Goal: Information Seeking & Learning: Learn about a topic

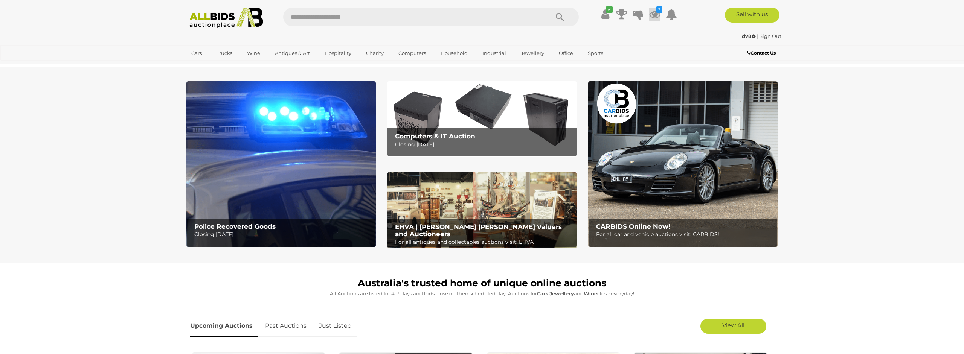
click at [658, 14] on icon at bounding box center [654, 15] width 11 height 14
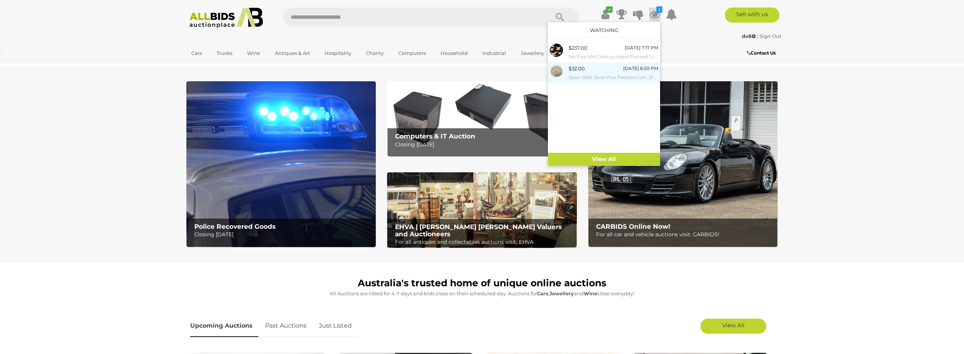
click at [583, 73] on div "$32.00" at bounding box center [577, 68] width 16 height 9
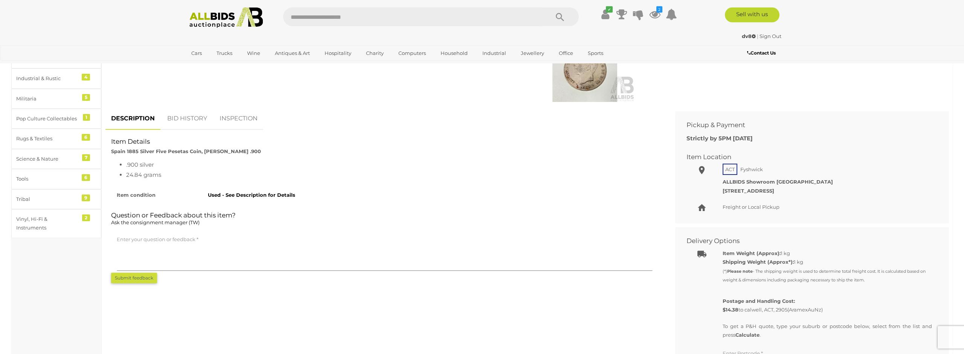
scroll to position [346, 0]
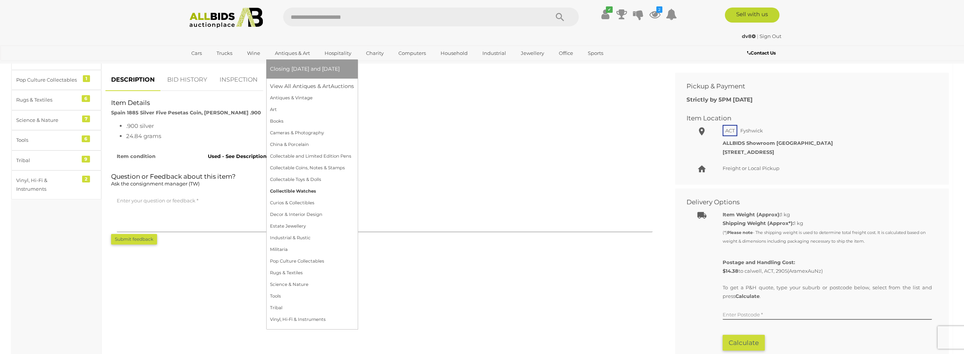
click at [292, 189] on link "Collectible Watches" at bounding box center [312, 192] width 84 height 12
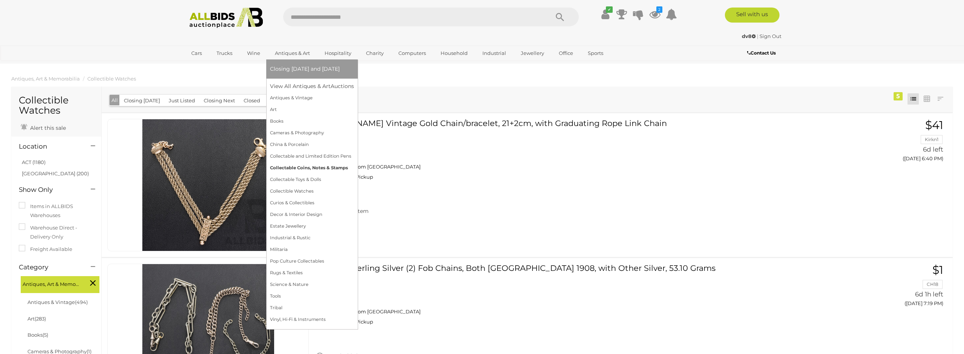
click at [309, 167] on link "Collectable Coins, Notes & Stamps" at bounding box center [312, 168] width 84 height 12
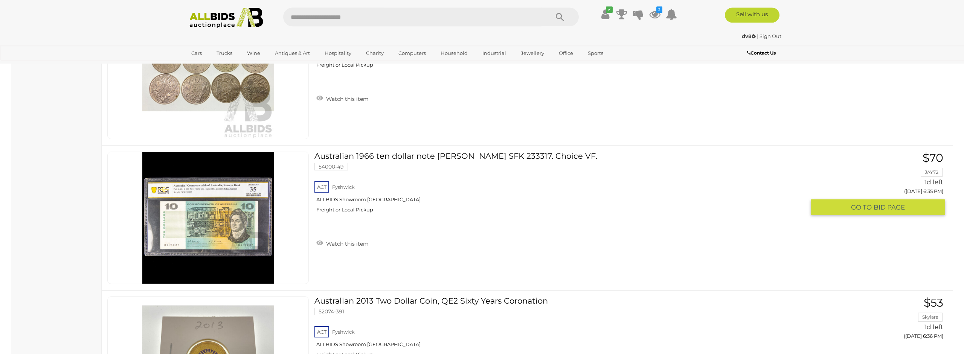
scroll to position [730, 0]
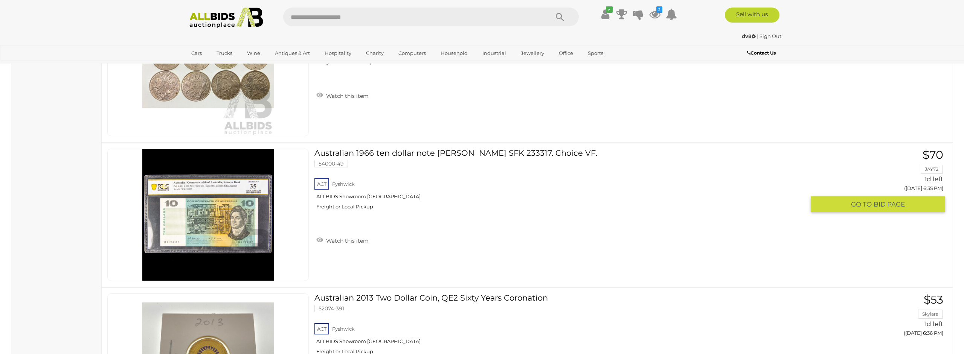
click at [206, 223] on img at bounding box center [208, 215] width 132 height 132
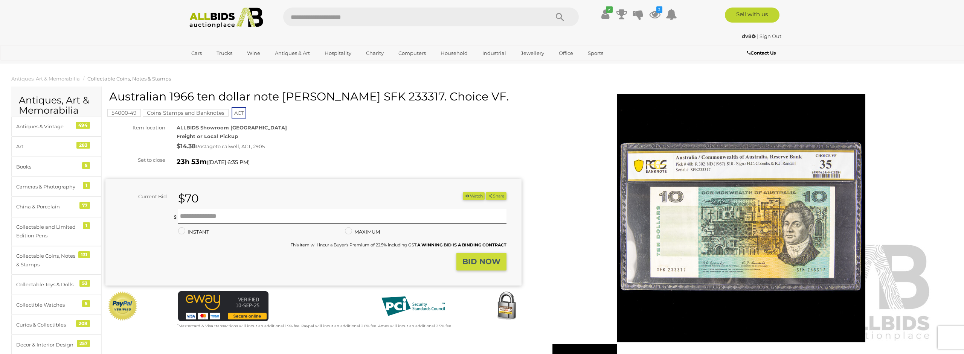
click at [735, 229] on img at bounding box center [741, 218] width 386 height 248
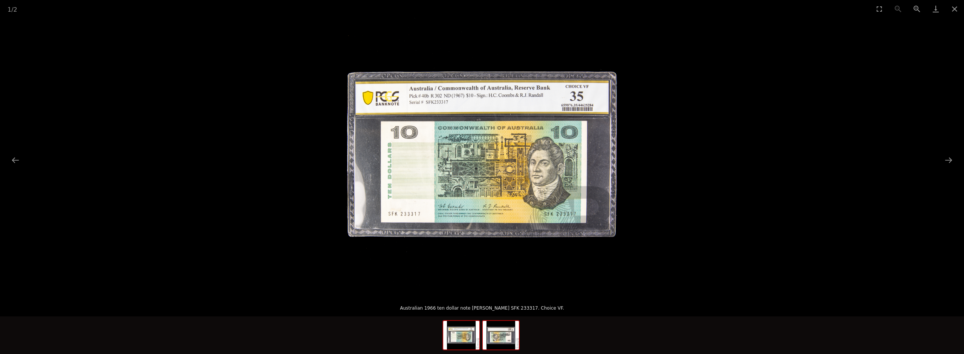
click at [503, 345] on img at bounding box center [501, 335] width 36 height 29
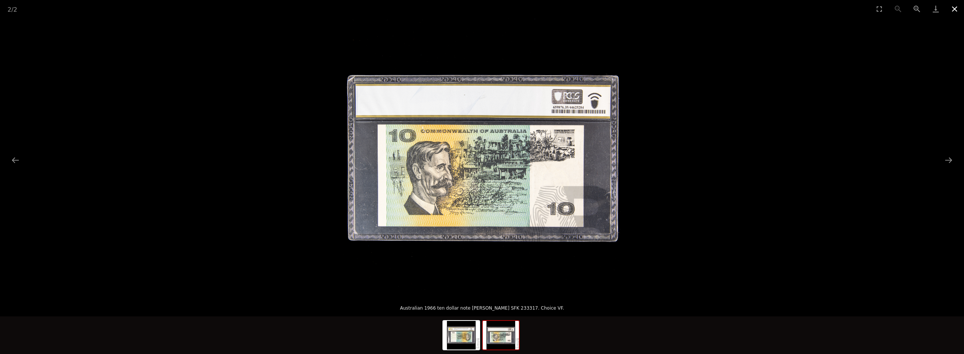
click at [953, 11] on button "Close gallery" at bounding box center [954, 9] width 19 height 18
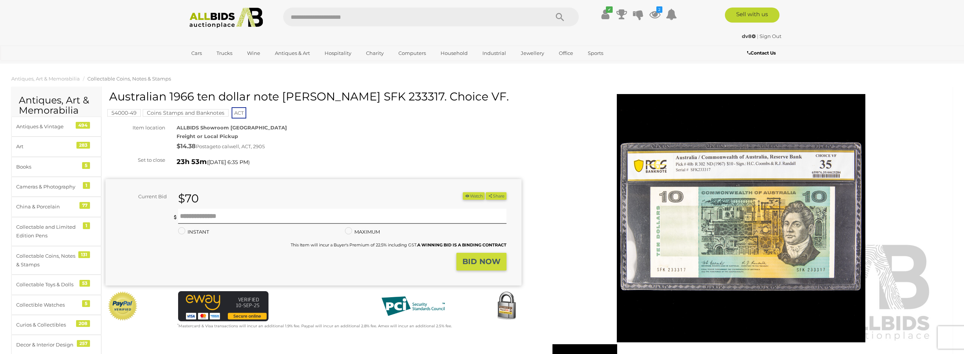
drag, startPoint x: 110, startPoint y: 96, endPoint x: 502, endPoint y: 96, distance: 392.7
click at [502, 96] on h1 "Australian 1966 ten dollar note [PERSON_NAME] SFK 233317. Choice VF." at bounding box center [314, 96] width 410 height 12
copy h1 "Australian 1966 ten dollar note [PERSON_NAME] SFK 233317. Choice VF."
click at [565, 147] on img at bounding box center [741, 218] width 386 height 248
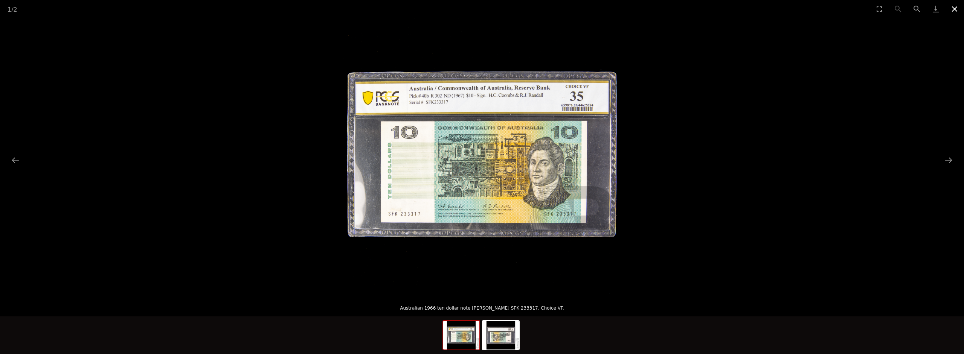
click at [952, 7] on button "Close gallery" at bounding box center [954, 9] width 19 height 18
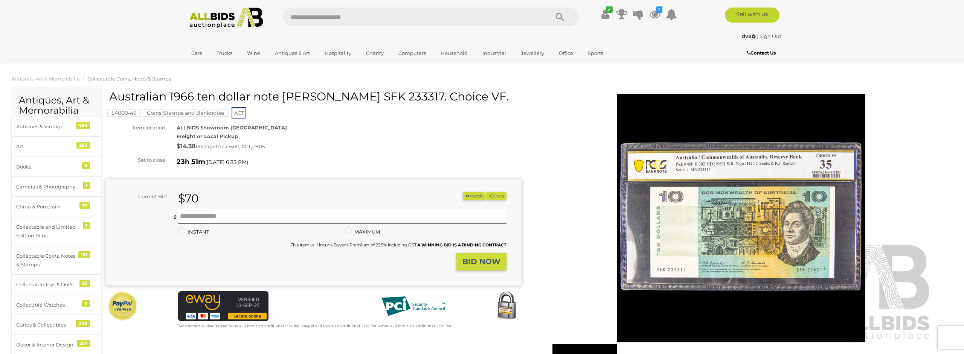
click at [558, 161] on img at bounding box center [741, 218] width 386 height 248
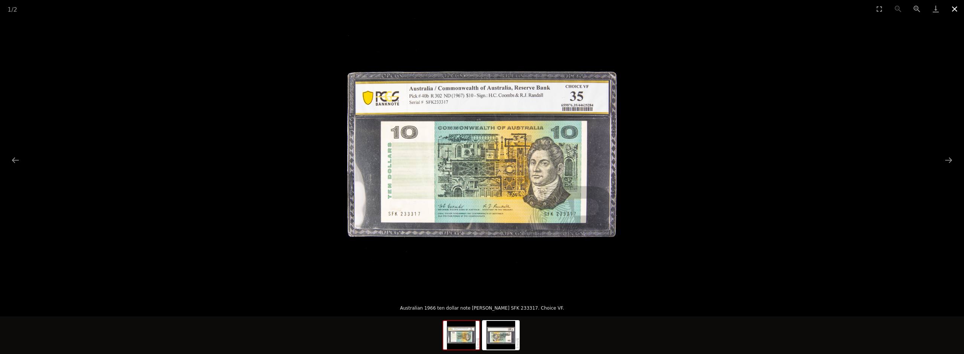
click at [951, 11] on button "Close gallery" at bounding box center [954, 9] width 19 height 18
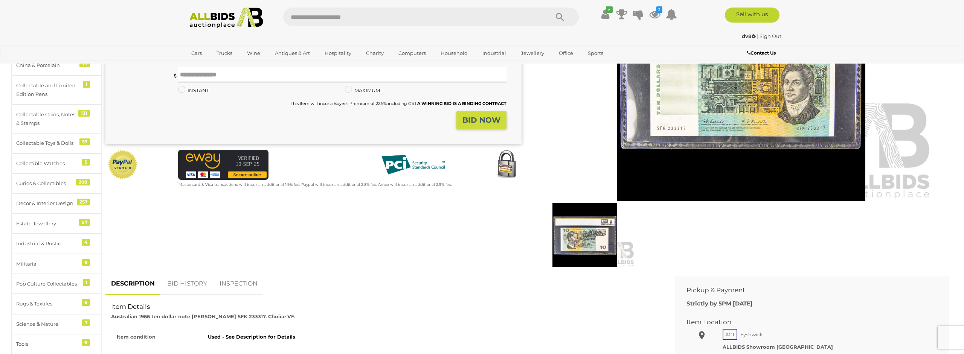
scroll to position [192, 0]
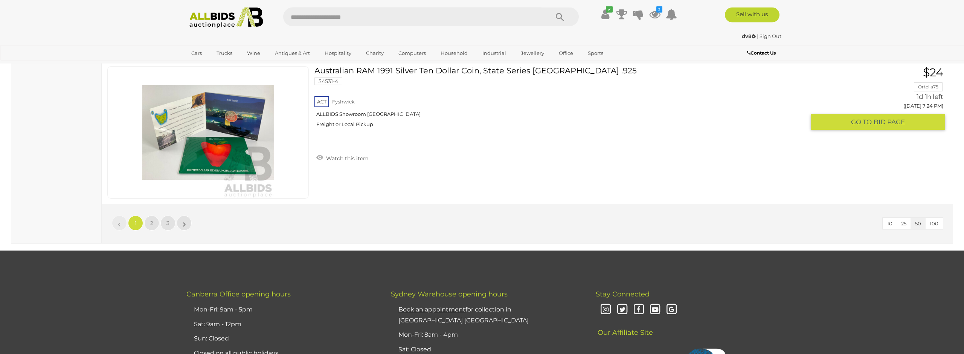
scroll to position [7208, 0]
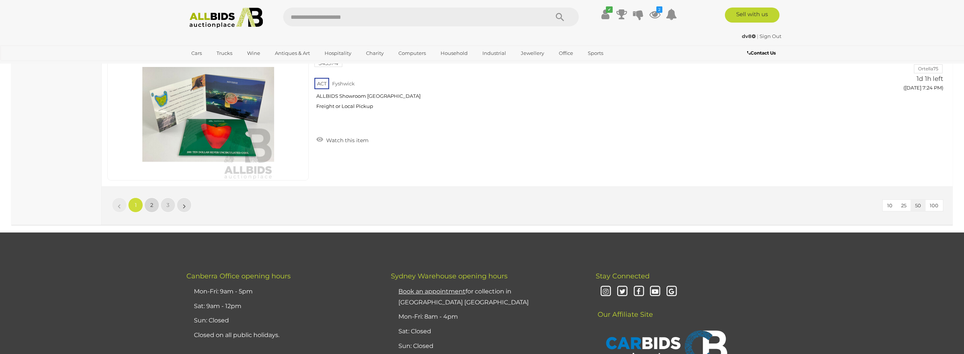
click at [154, 207] on link "2" at bounding box center [151, 205] width 15 height 15
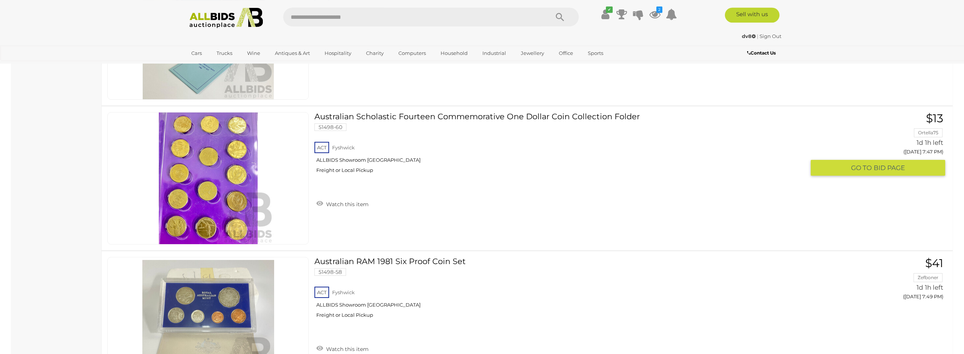
scroll to position [2798, 0]
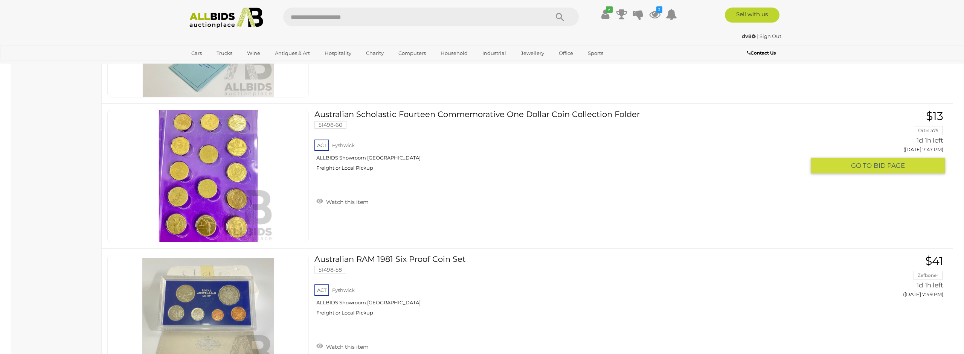
click at [226, 200] on img at bounding box center [208, 176] width 132 height 132
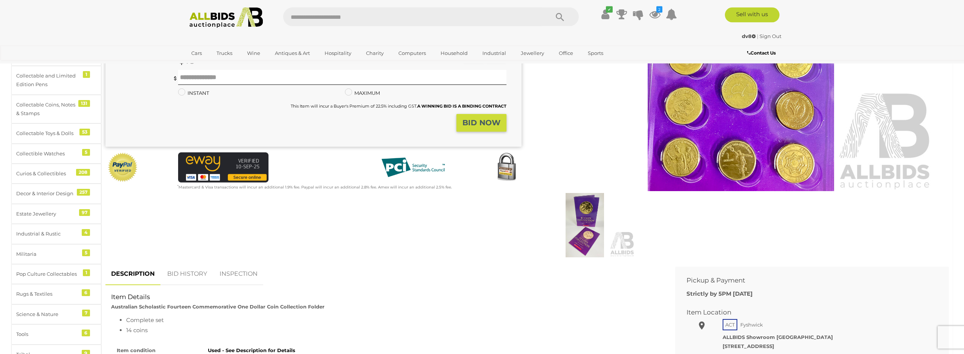
scroll to position [154, 0]
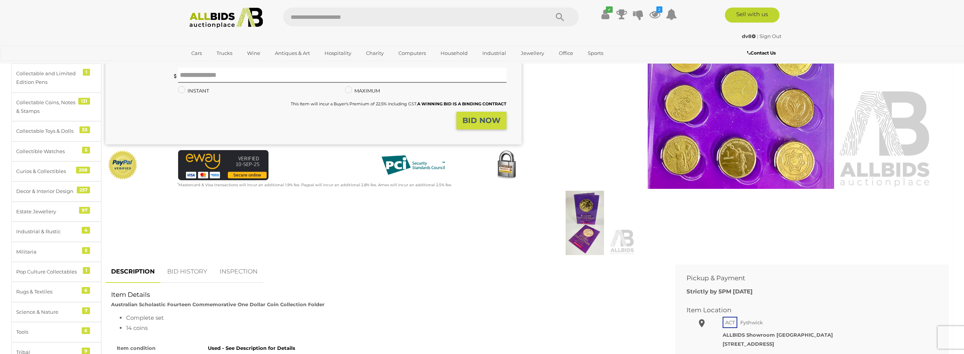
click at [586, 227] on img at bounding box center [585, 223] width 100 height 65
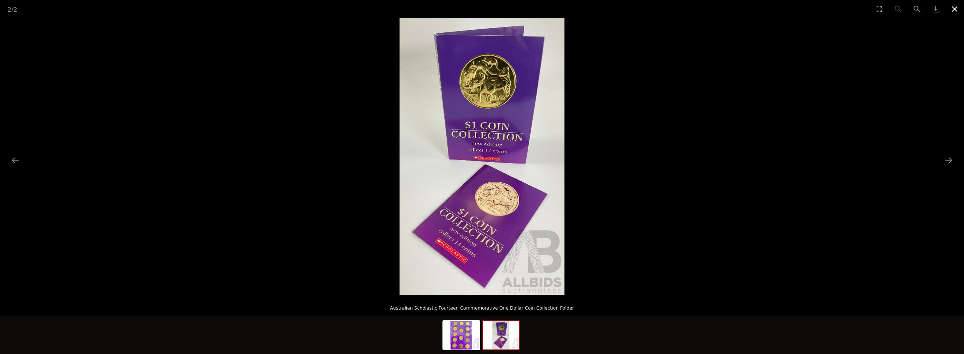
click at [957, 9] on button "Close gallery" at bounding box center [954, 9] width 19 height 18
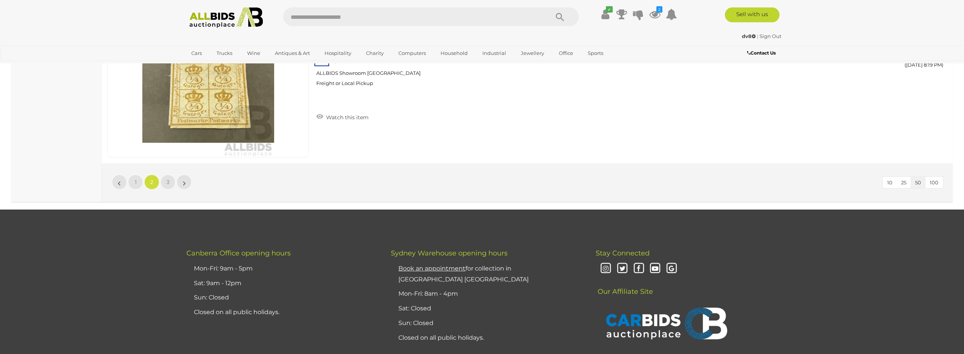
scroll to position [7240, 0]
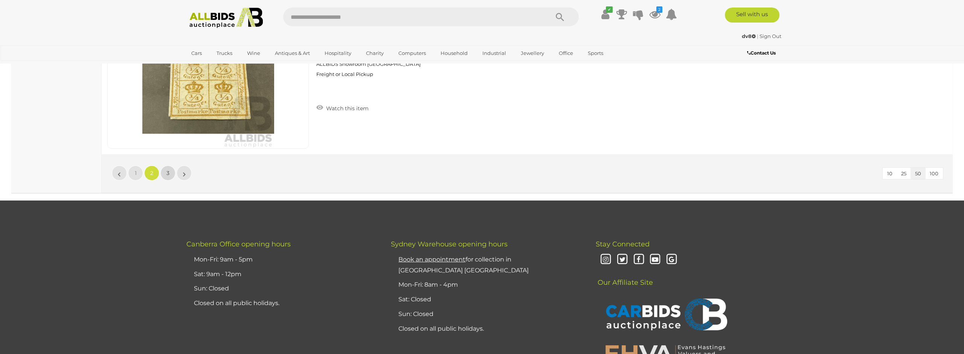
click at [169, 174] on span "3" at bounding box center [167, 173] width 3 height 7
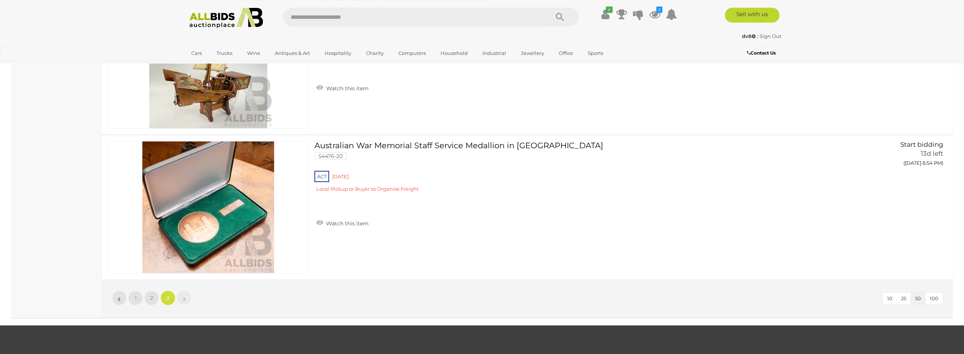
scroll to position [4371, 0]
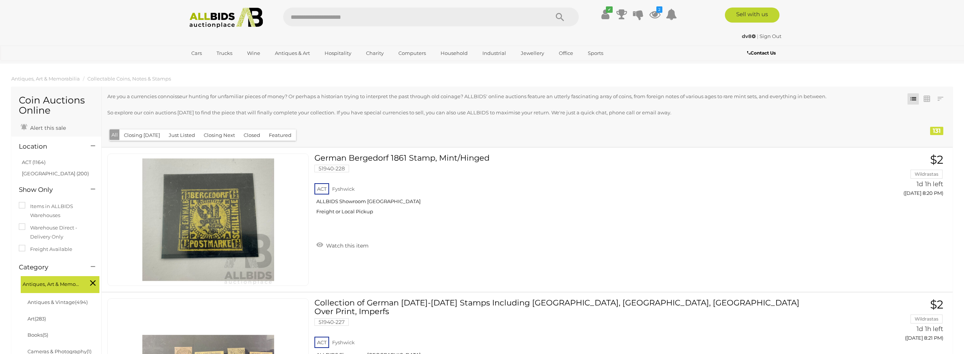
scroll to position [4371, 0]
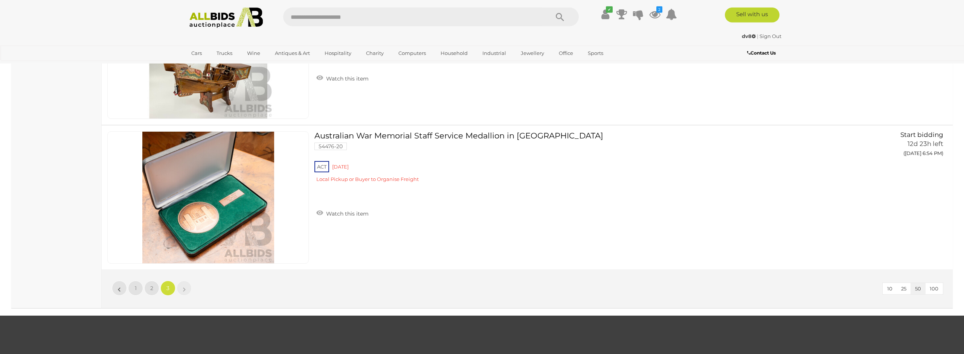
click at [356, 29] on div "✔ Track & Trace 2" at bounding box center [482, 15] width 964 height 30
